Goal: Information Seeking & Learning: Understand process/instructions

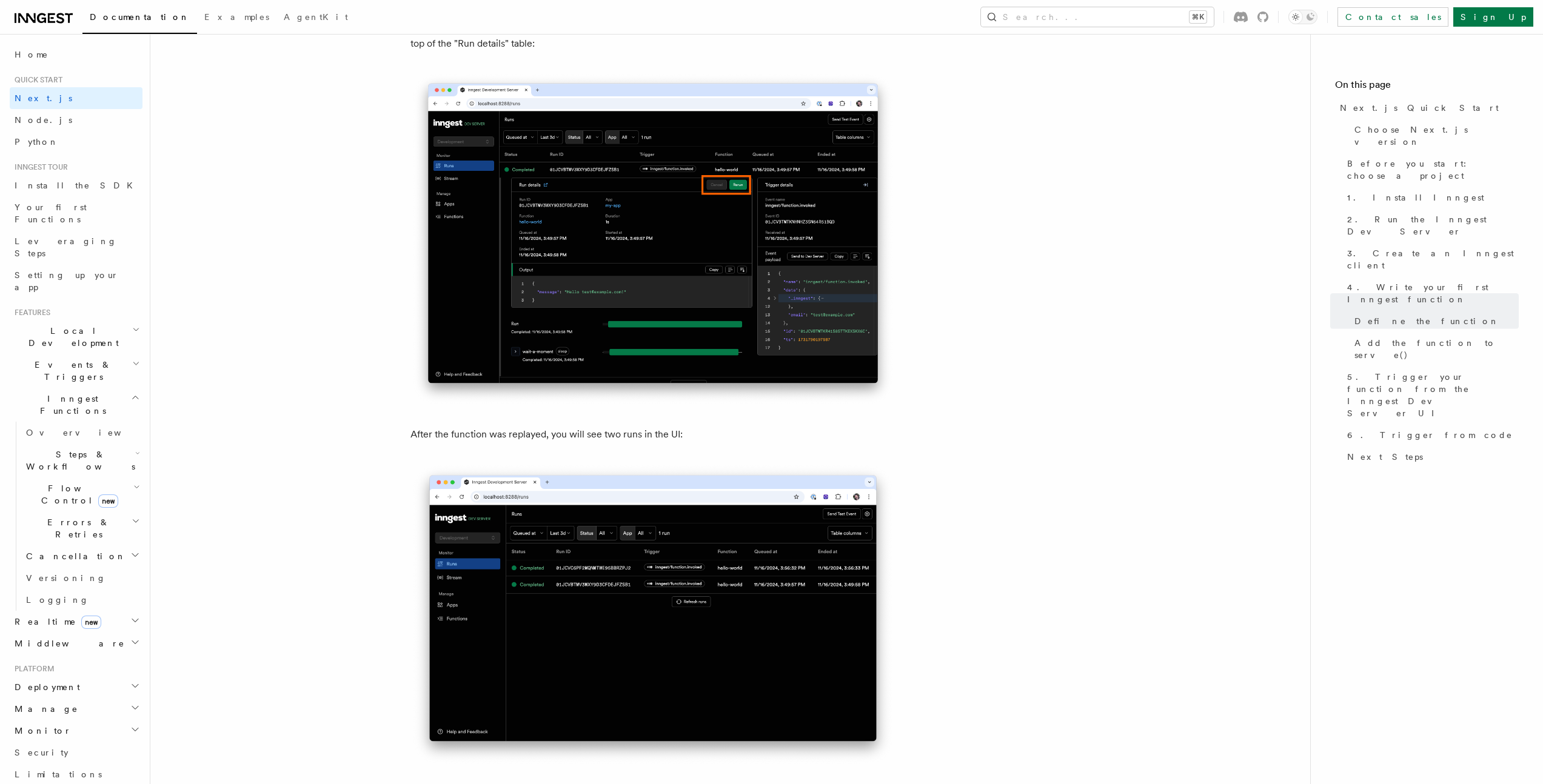
scroll to position [5661, 0]
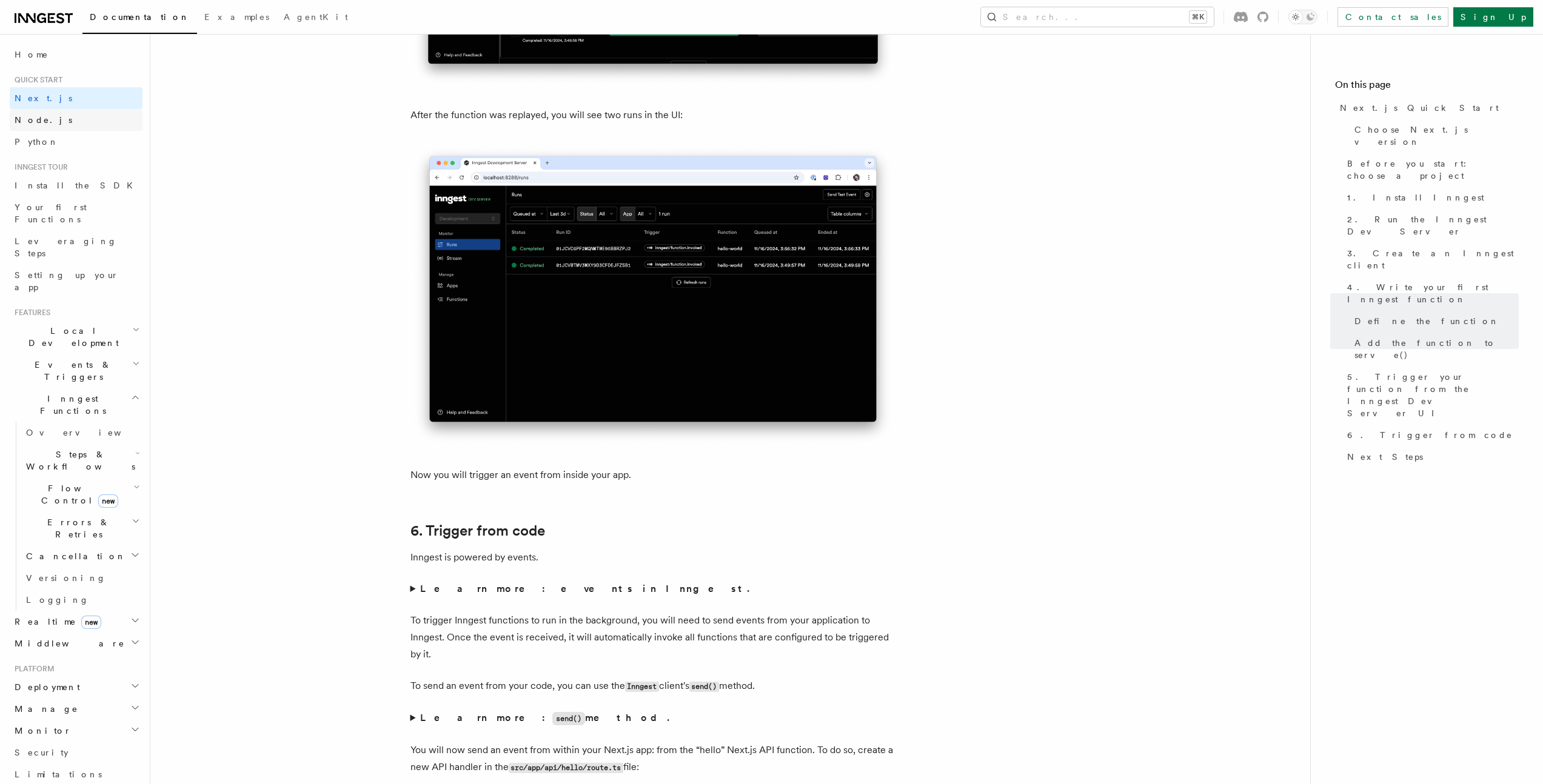
click at [35, 123] on span "Node.js" at bounding box center [43, 119] width 58 height 9
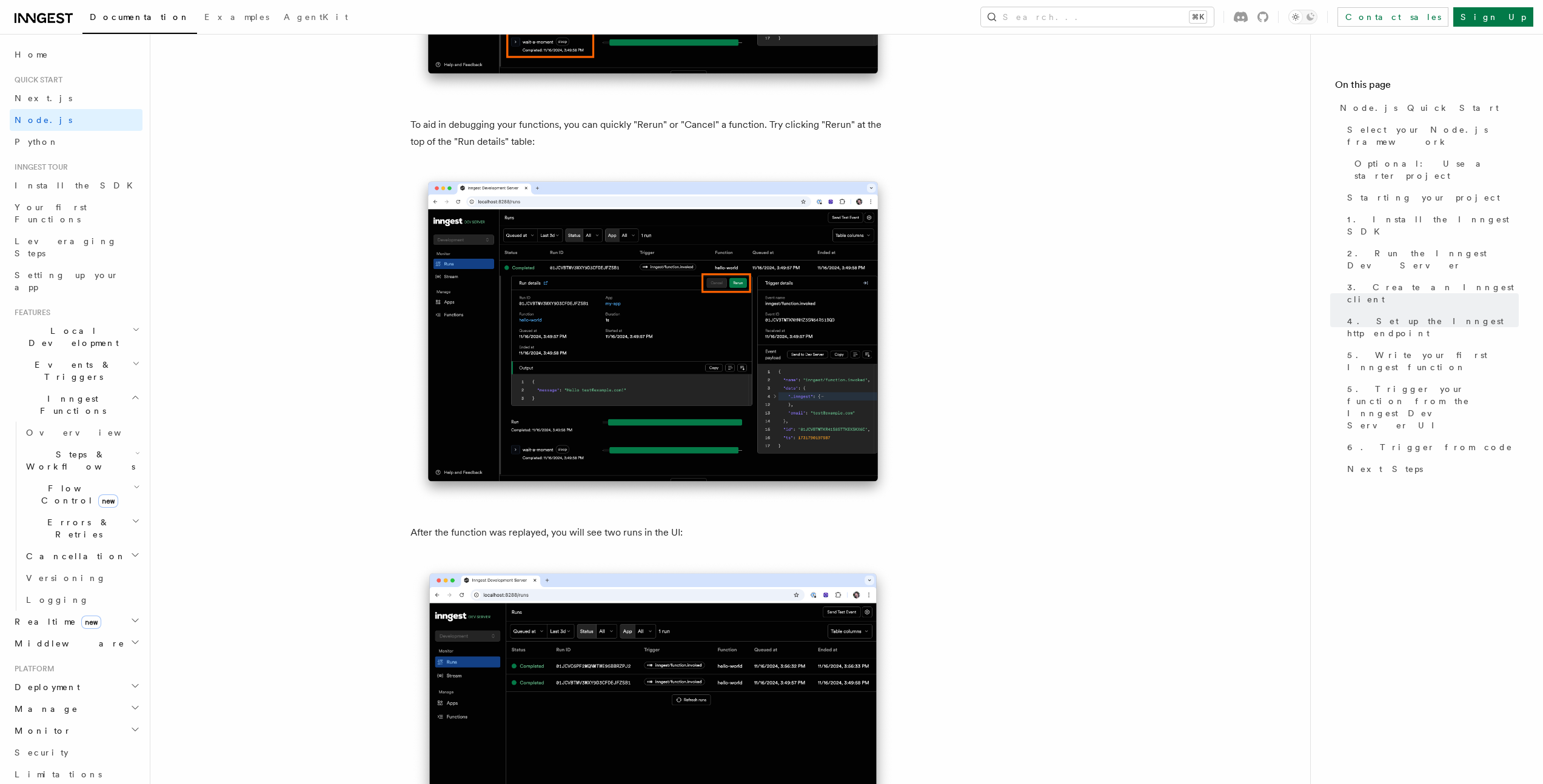
scroll to position [5352, 0]
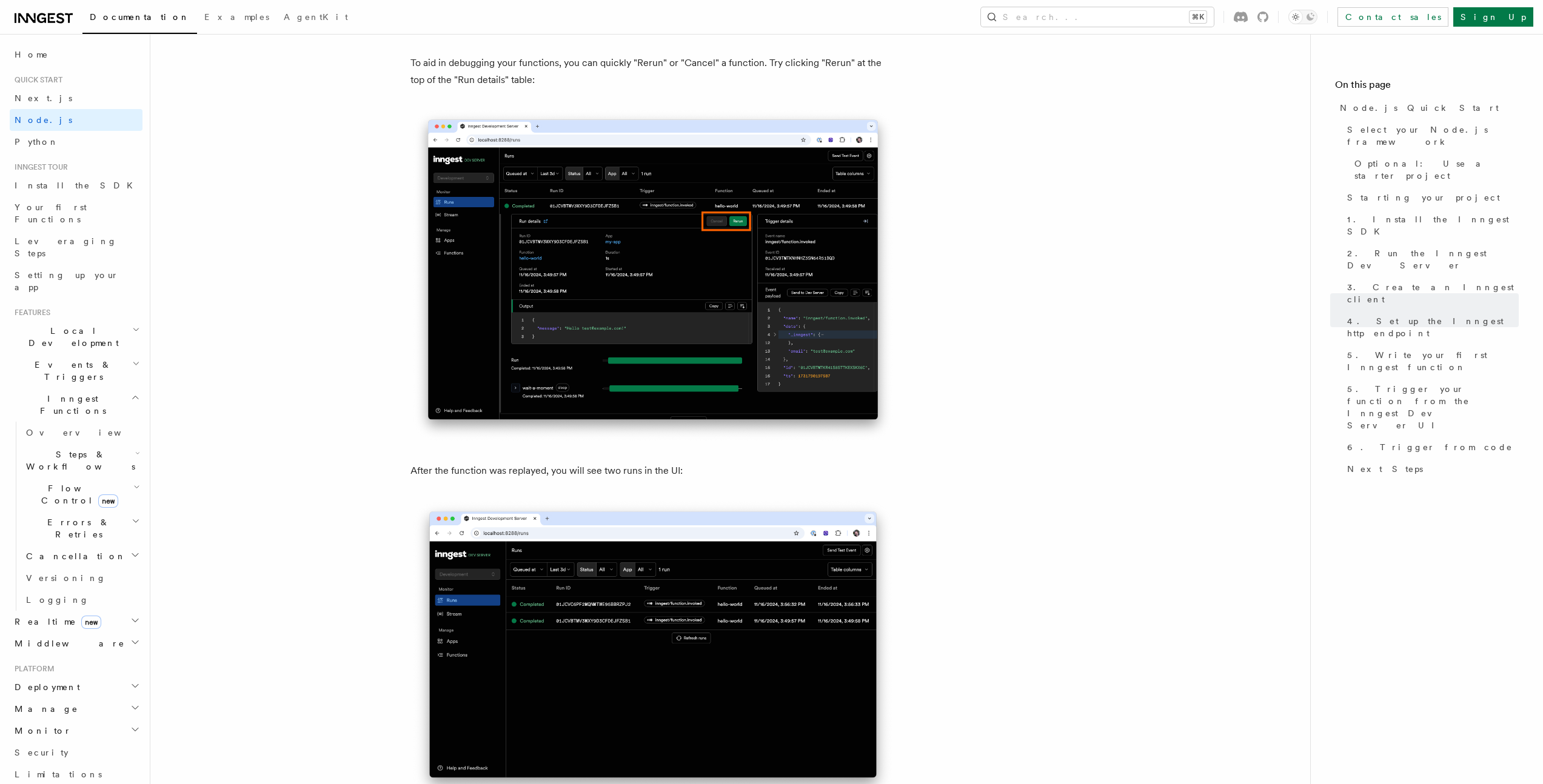
click at [58, 638] on span "Middleware" at bounding box center [67, 644] width 115 height 12
click at [57, 661] on span "Overview" at bounding box center [89, 665] width 125 height 9
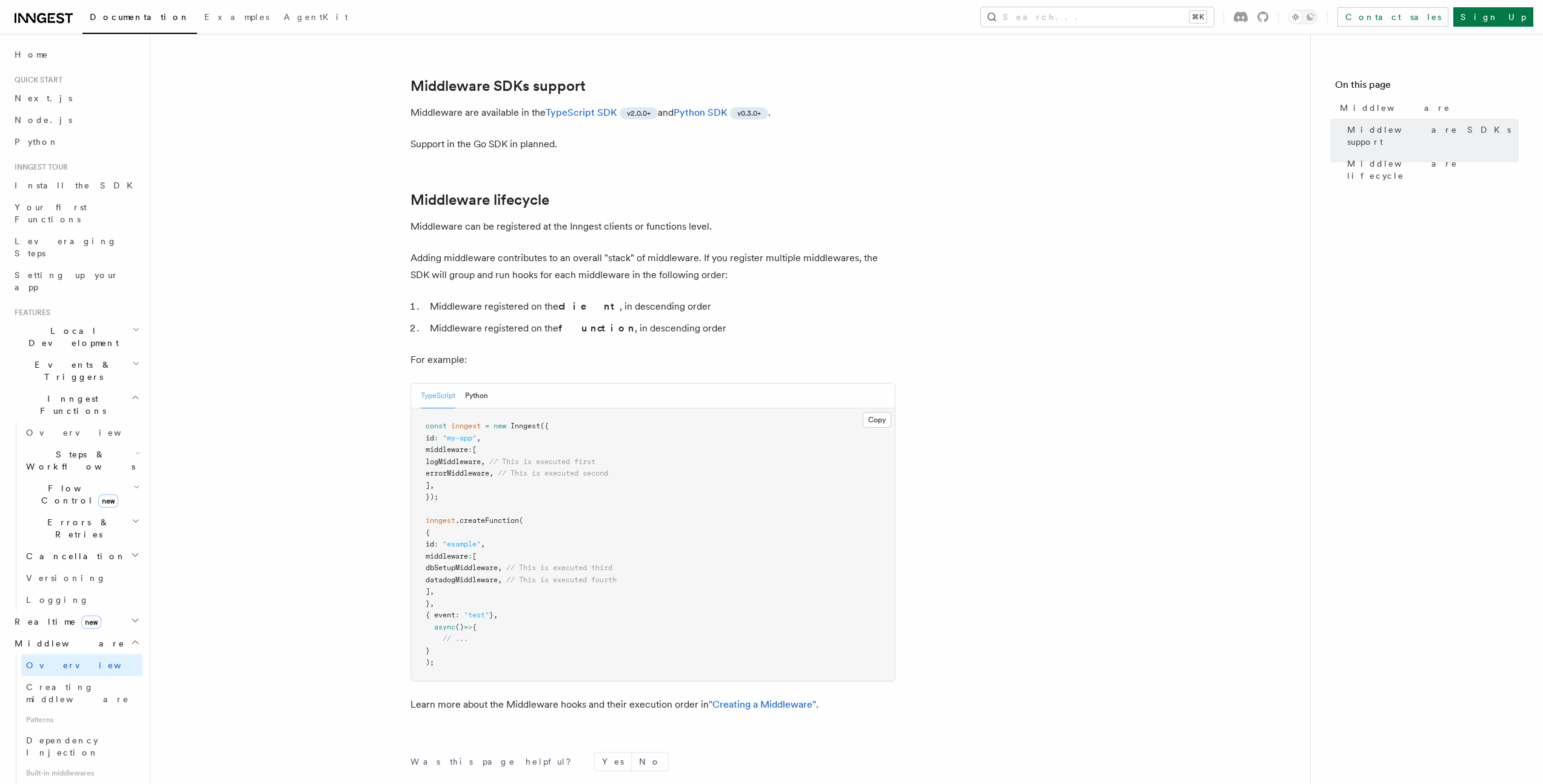
scroll to position [480, 0]
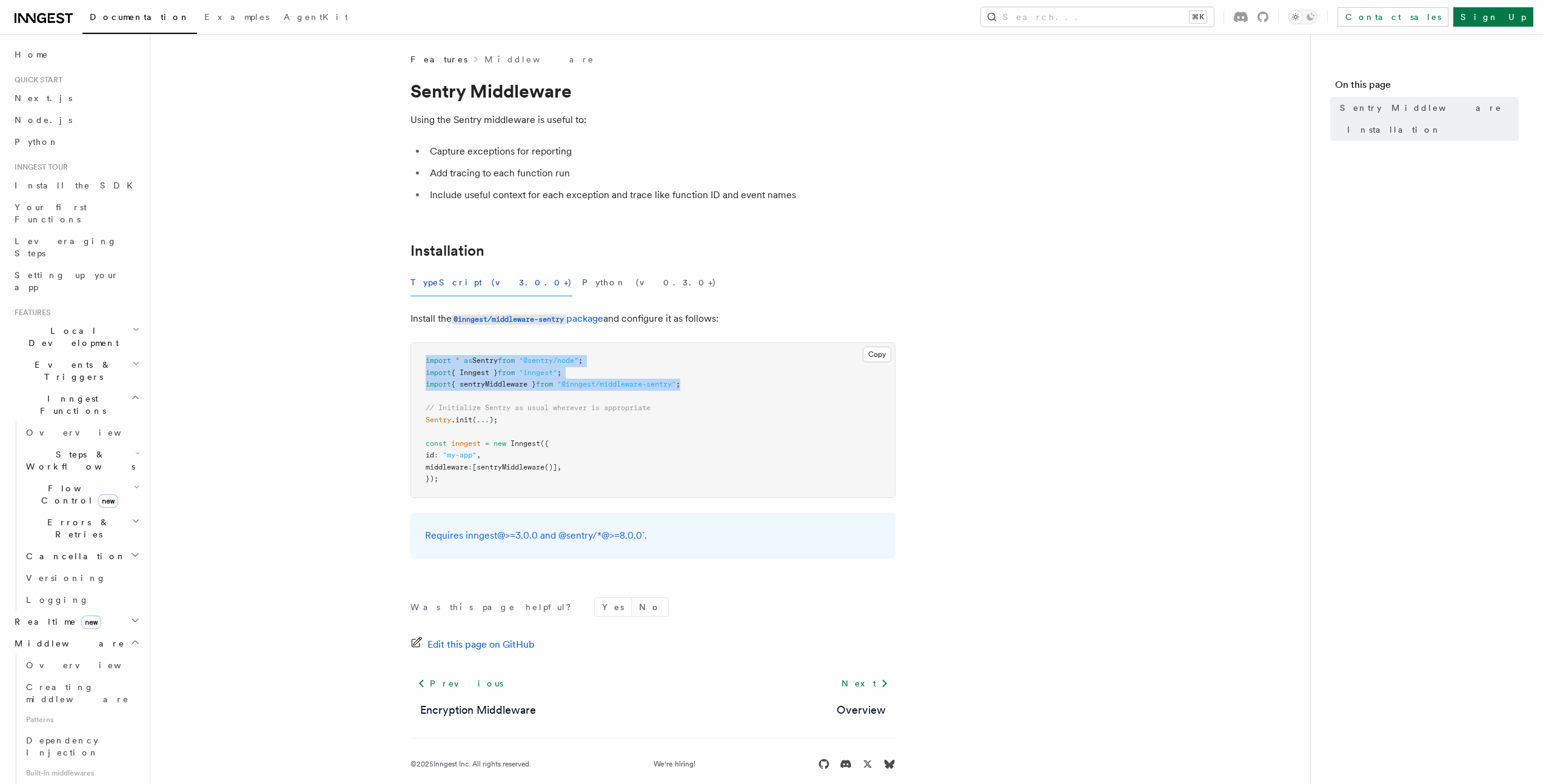
drag, startPoint x: 426, startPoint y: 362, endPoint x: 704, endPoint y: 384, distance: 278.9
click at [704, 384] on pre "import * as Sentry from "@sentry/node" ; import { Inngest } from "inngest" ; im…" at bounding box center [653, 420] width 484 height 155
copy code "import * as Sentry from "@sentry/node" ; import { Inngest } from "inngest" ; im…"
click at [372, 331] on article "Features Middleware Sentry Middleware Using the Sentry middleware is useful to:…" at bounding box center [730, 426] width 1121 height 746
drag, startPoint x: 453, startPoint y: 315, endPoint x: 569, endPoint y: 313, distance: 116.0
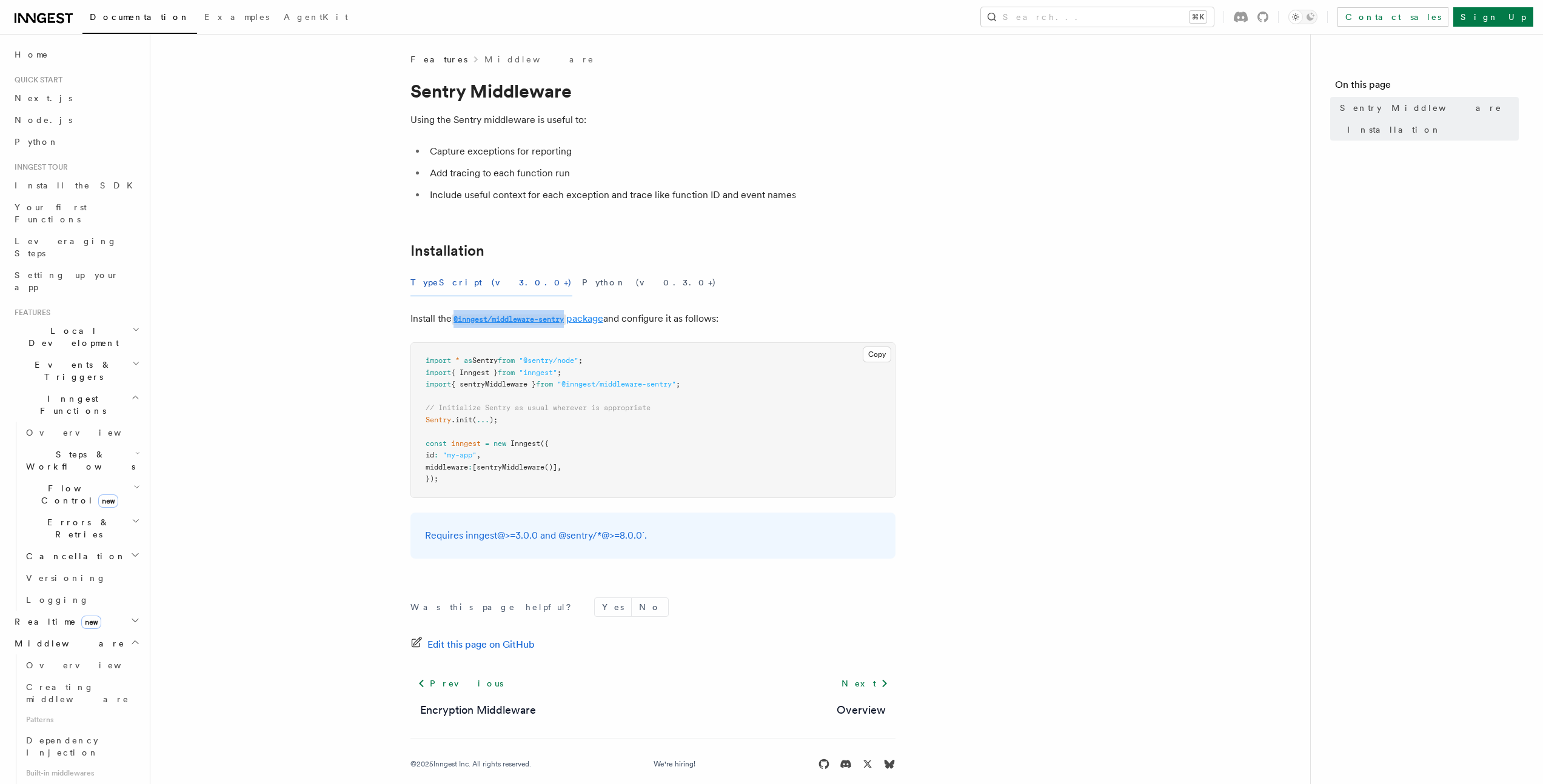
click at [569, 313] on p "Install the @inngest/middleware-sentry package and configure it as follows:" at bounding box center [652, 319] width 485 height 18
copy code "@inngest/middleware-sentry"
drag, startPoint x: 739, startPoint y: 383, endPoint x: 371, endPoint y: 359, distance: 368.8
click at [374, 359] on article "Features Middleware Sentry Middleware Using the Sentry middleware is useful to:…" at bounding box center [730, 426] width 1121 height 746
copy code "import * as Sentry from "@sentry/node" ; import { Inngest } from "inngest" ; im…"
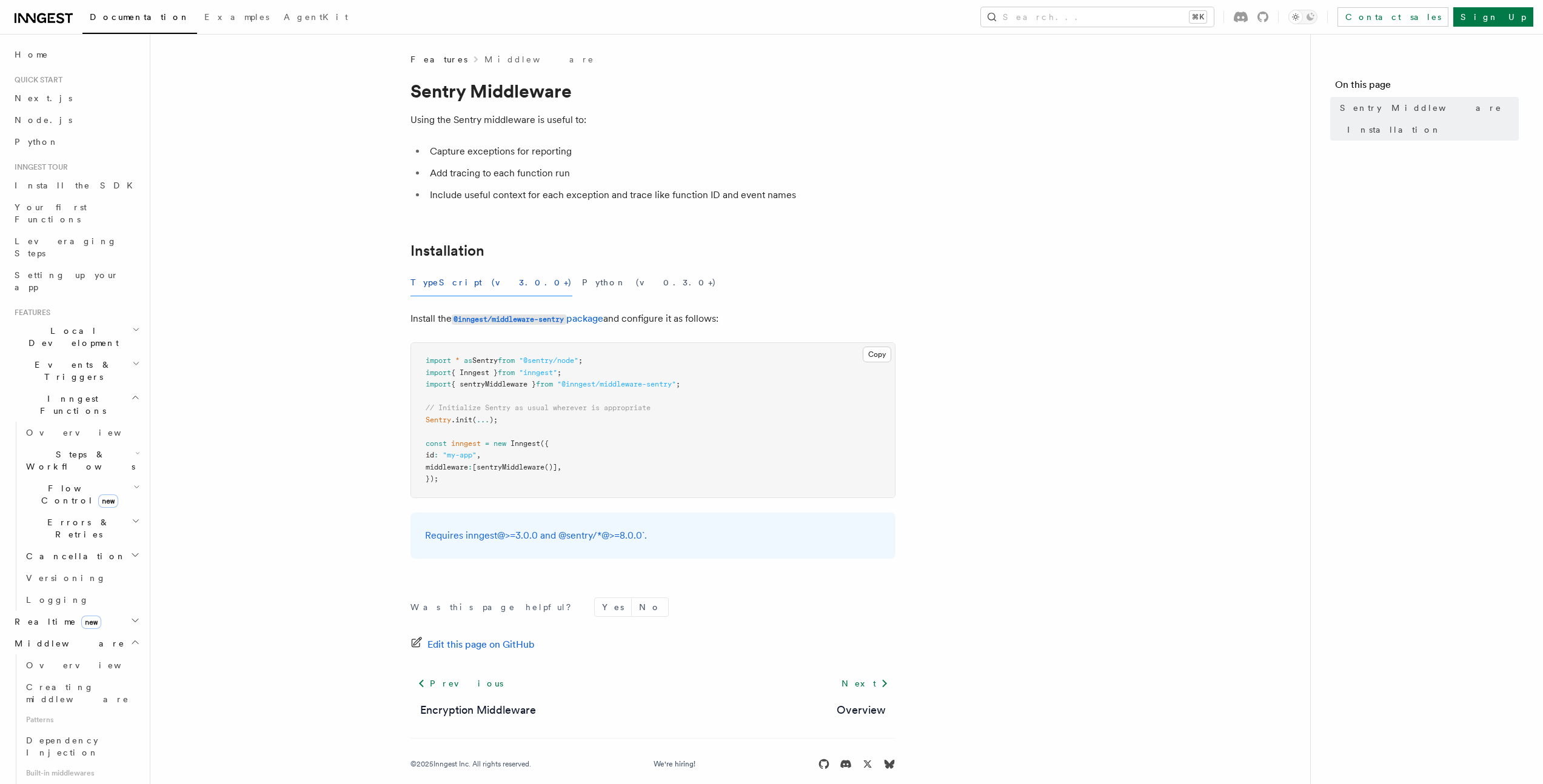
click at [307, 292] on article "Features Middleware Sentry Middleware Using the Sentry middleware is useful to:…" at bounding box center [730, 426] width 1121 height 746
click at [426, 419] on span "Sentry" at bounding box center [438, 420] width 25 height 8
drag, startPoint x: 518, startPoint y: 419, endPoint x: 419, endPoint y: 410, distance: 99.4
click at [419, 410] on pre "import * as Sentry from "@sentry/node" ; import { Inngest } from "inngest" ; im…" at bounding box center [653, 420] width 484 height 155
copy code "// Initialize Sentry as usual wherever is appropriate Sentry .init ( ... );"
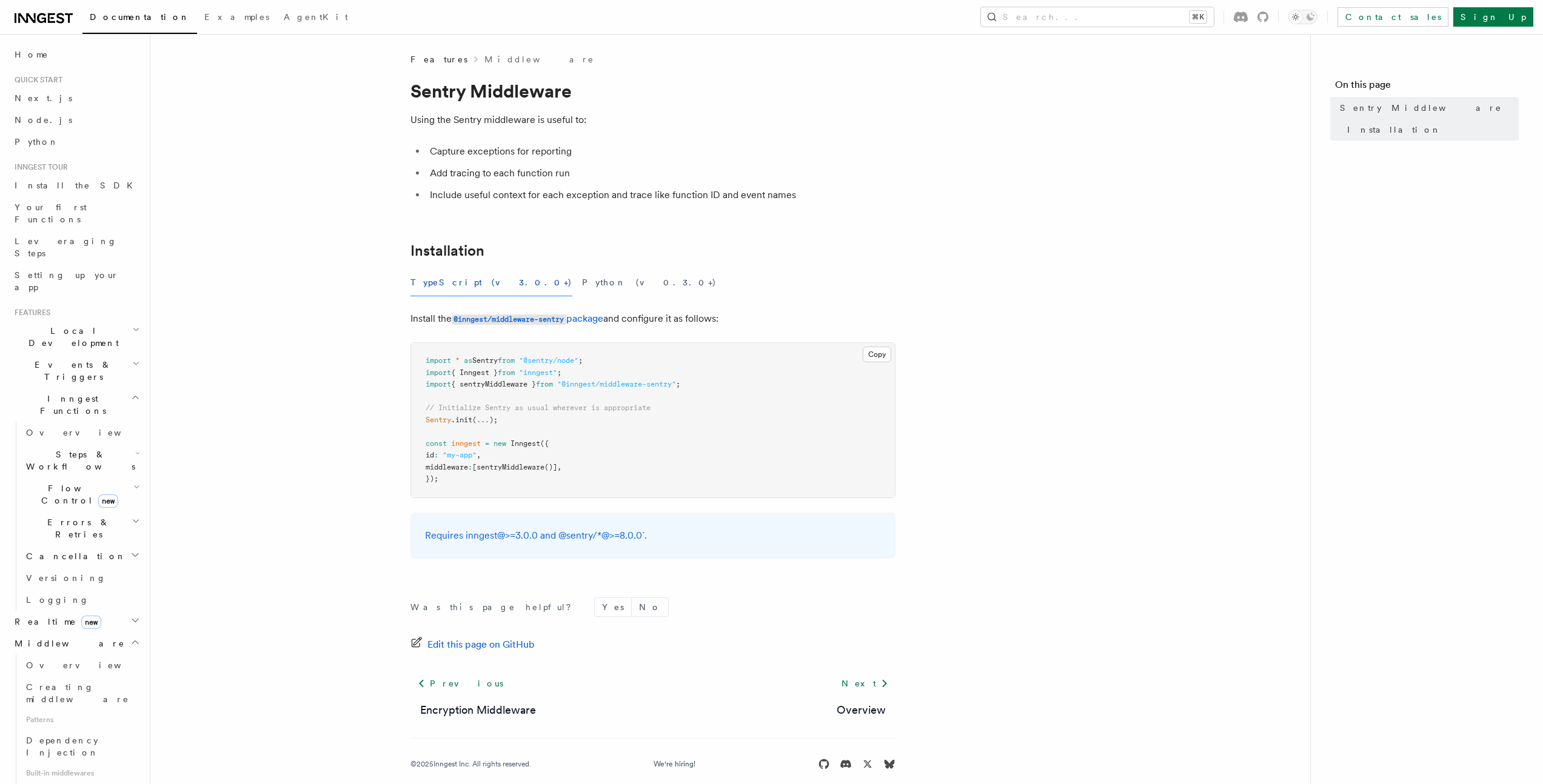
click at [469, 359] on span "as" at bounding box center [468, 360] width 8 height 8
copy code "import * as Sentry from "@sentry/node" ;"
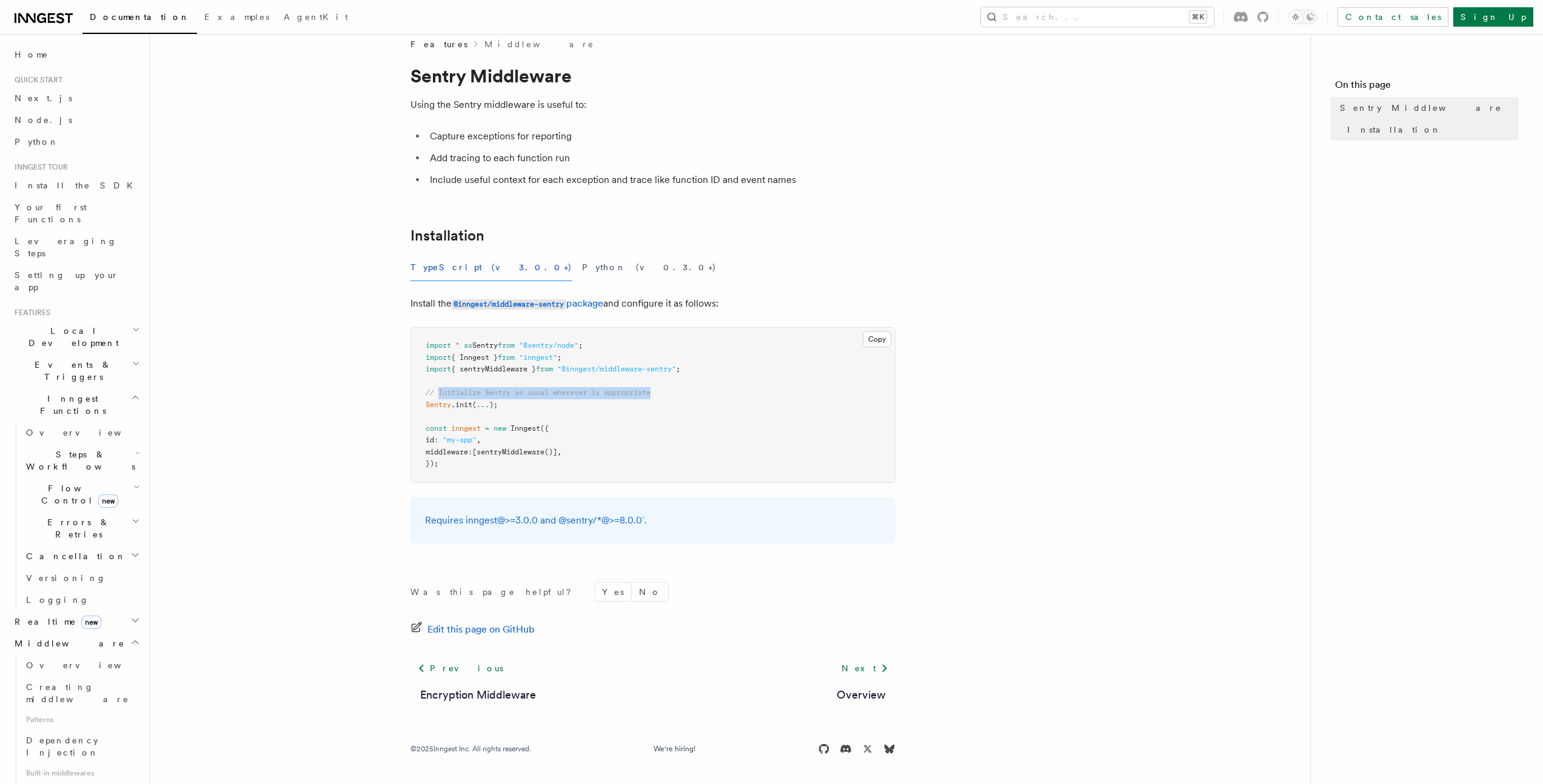
drag, startPoint x: 440, startPoint y: 395, endPoint x: 666, endPoint y: 395, distance: 226.0
click at [666, 395] on pre "import * as Sentry from "@sentry/node" ; import { Inngest } from "inngest" ; im…" at bounding box center [653, 405] width 484 height 155
copy span "Initialize Sentry as usual wherever is appropriate"
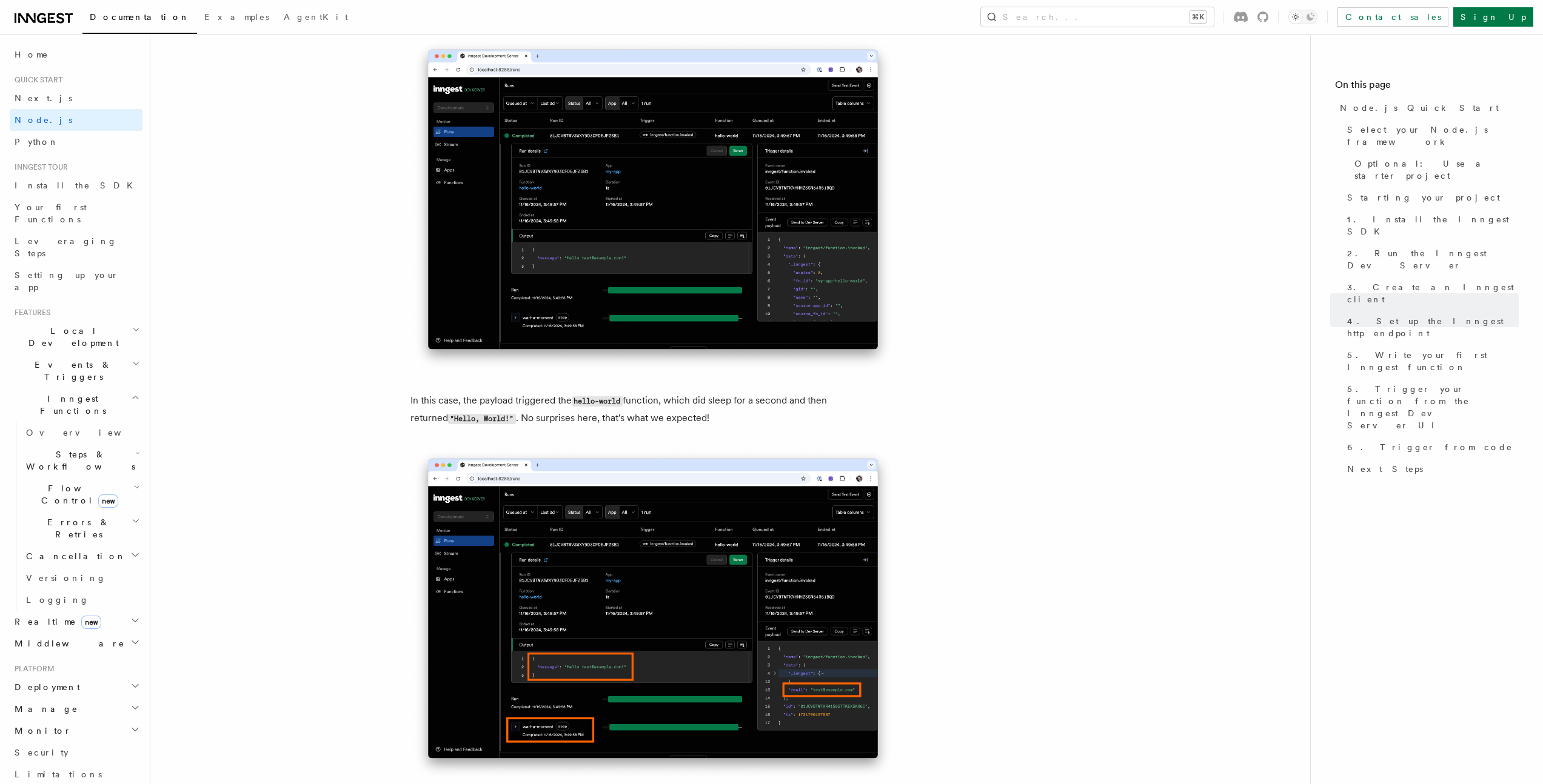
scroll to position [4871, 0]
